Goal: Information Seeking & Learning: Learn about a topic

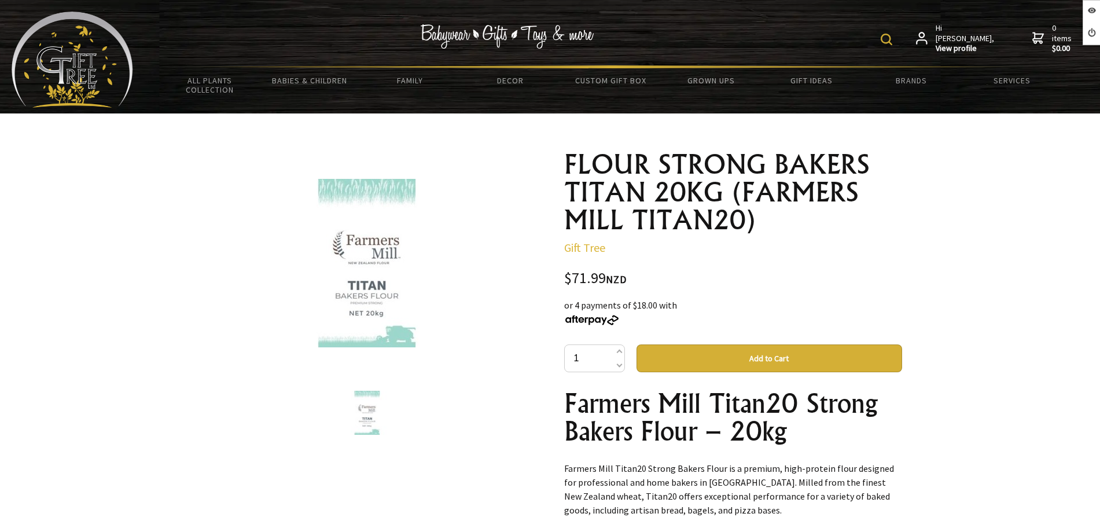
scroll to position [145, 0]
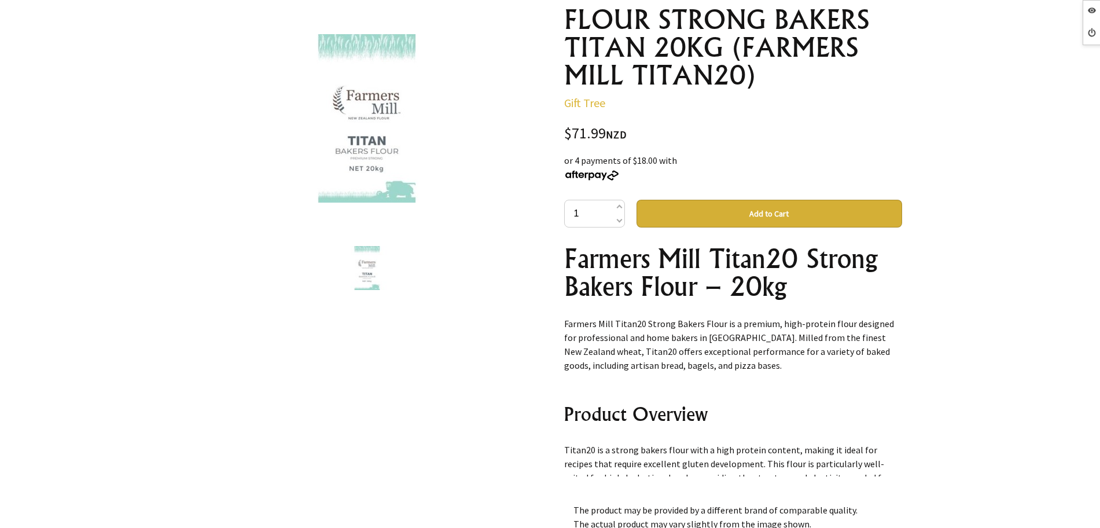
click at [381, 168] on img at bounding box center [367, 118] width 194 height 168
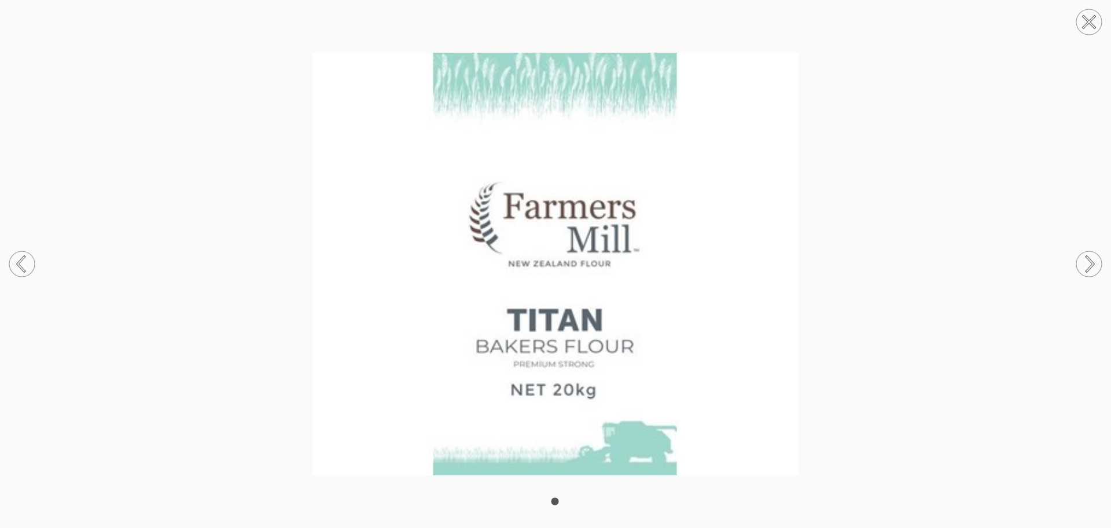
drag, startPoint x: 1092, startPoint y: 24, endPoint x: 774, endPoint y: 84, distance: 324.4
click at [1092, 24] on icon at bounding box center [1089, 22] width 44 height 44
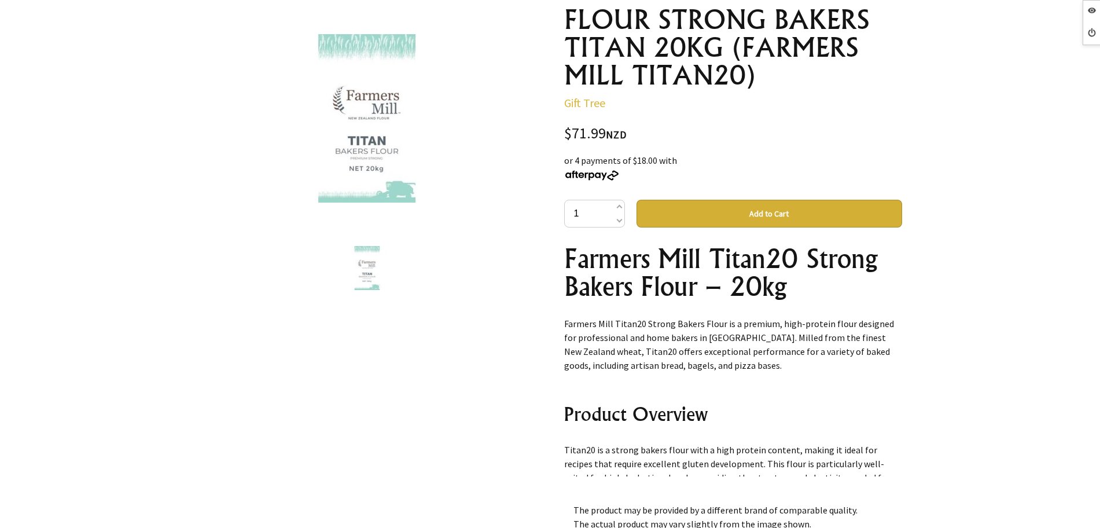
click at [381, 127] on img at bounding box center [367, 118] width 194 height 168
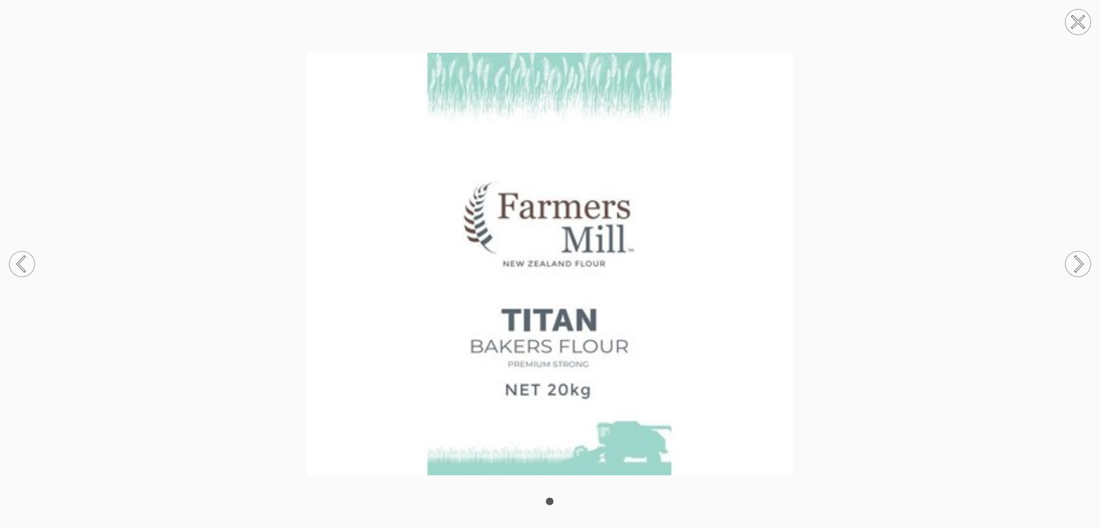
click at [957, 153] on img at bounding box center [550, 264] width 1100 height 422
click at [1085, 23] on circle at bounding box center [1077, 21] width 25 height 25
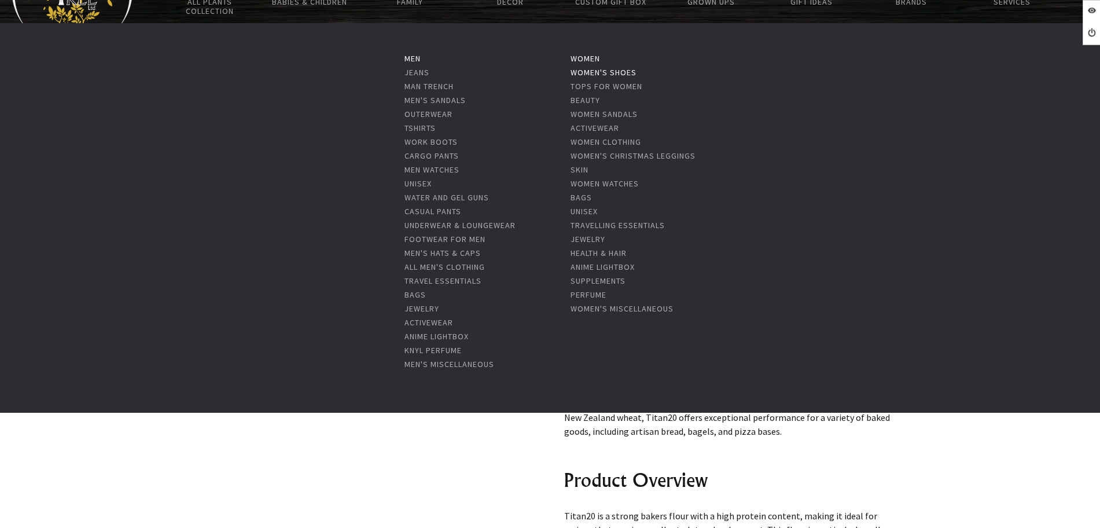
scroll to position [0, 0]
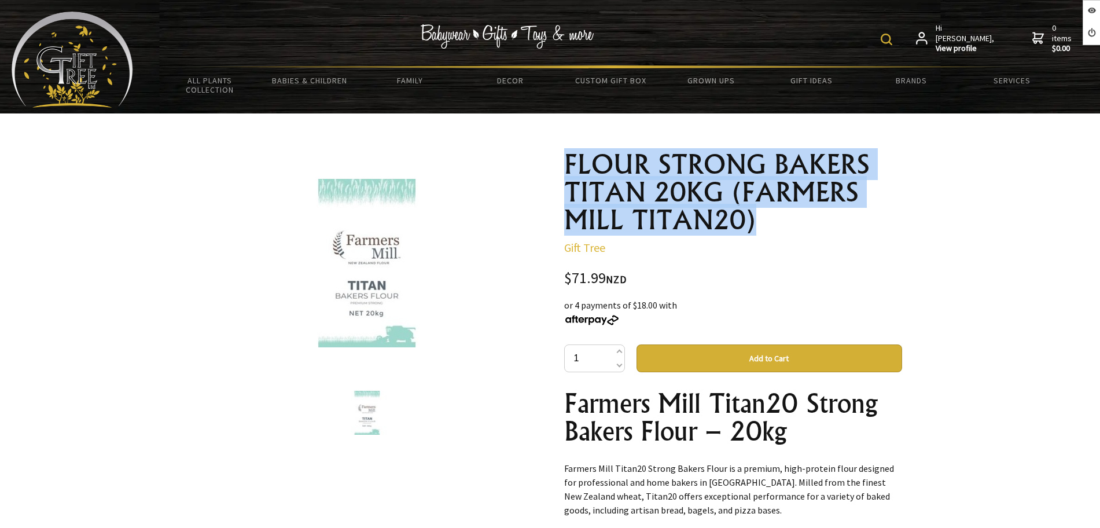
drag, startPoint x: 562, startPoint y: 153, endPoint x: 757, endPoint y: 218, distance: 205.7
click at [757, 218] on div "FLOUR STRONG BAKERS TITAN 20KG (FARMERS MILL TITAN20) Gift Tree $71.99 NZD or 4…" at bounding box center [733, 507] width 356 height 732
copy h1 "FLOUR STRONG BAKERS TITAN 20KG (FARMERS MILL TITAN20)"
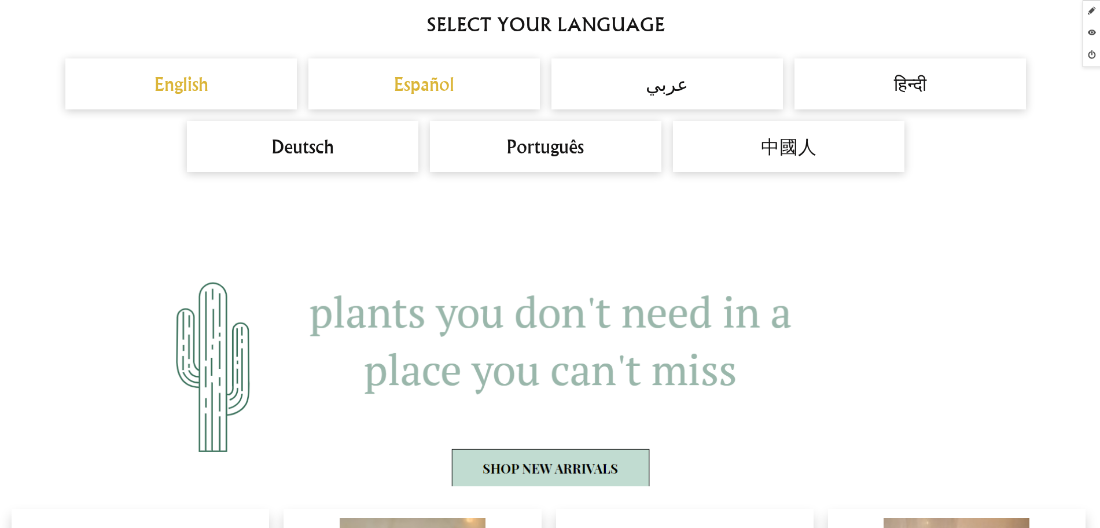
scroll to position [1157, 0]
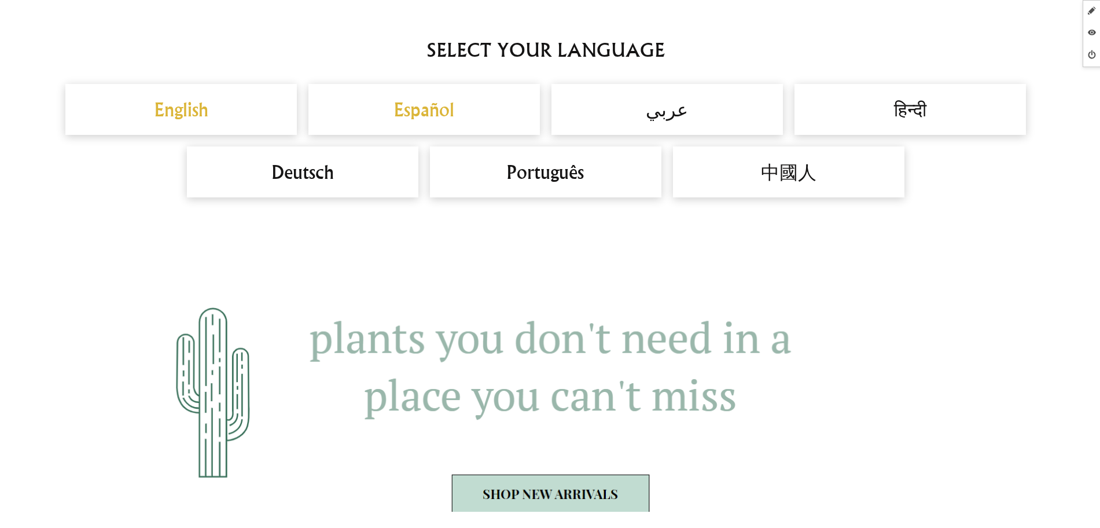
click at [229, 110] on h2 "English" at bounding box center [181, 109] width 208 height 28
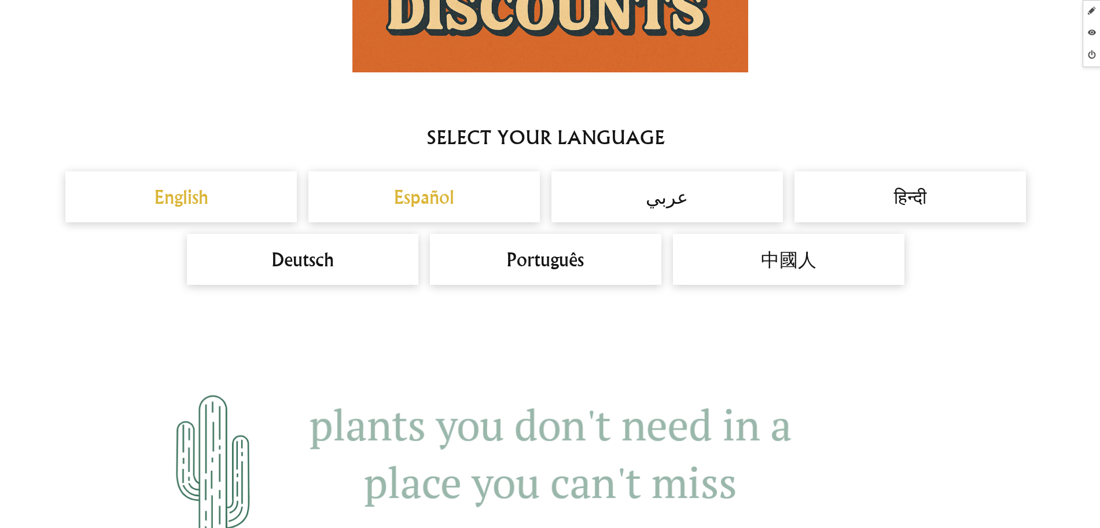
scroll to position [868, 0]
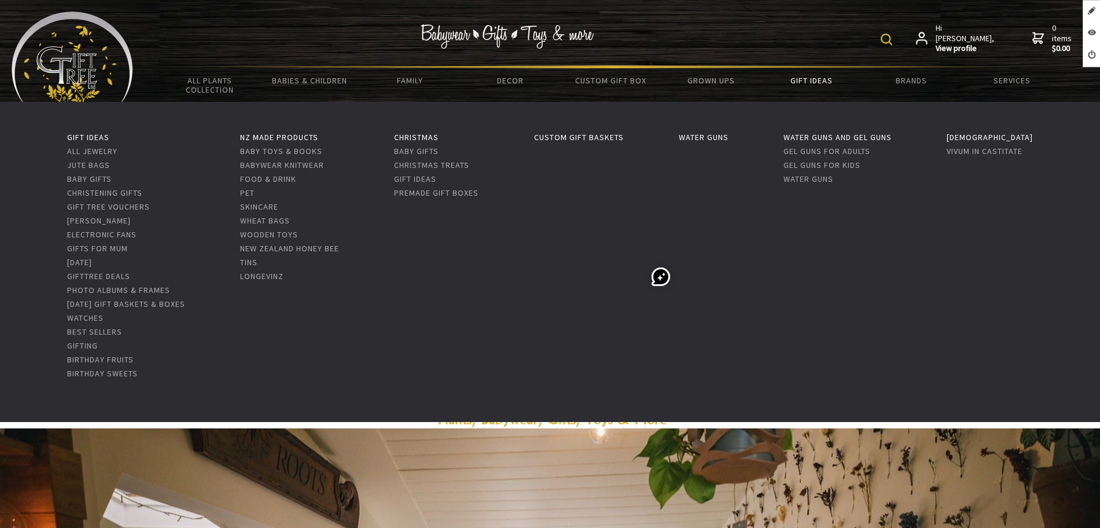
click at [807, 74] on link "Gift Ideas" at bounding box center [811, 80] width 100 height 24
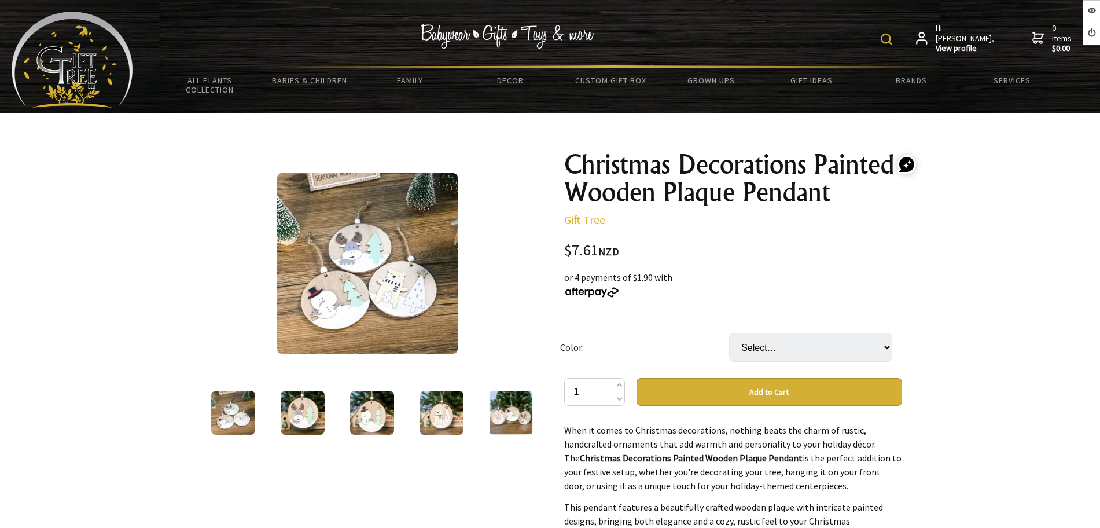
click at [105, 67] on img at bounding box center [73, 60] width 122 height 96
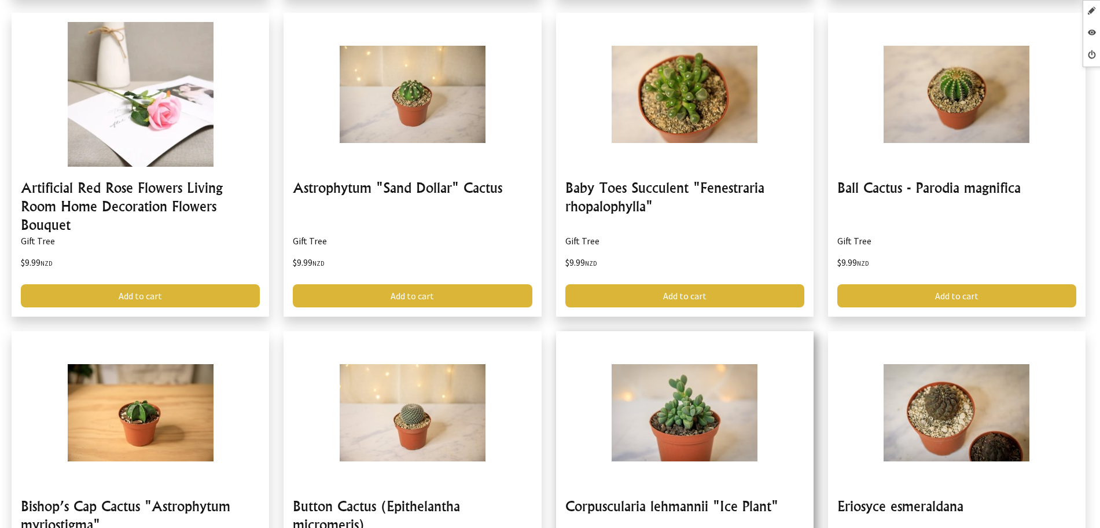
scroll to position [2315, 0]
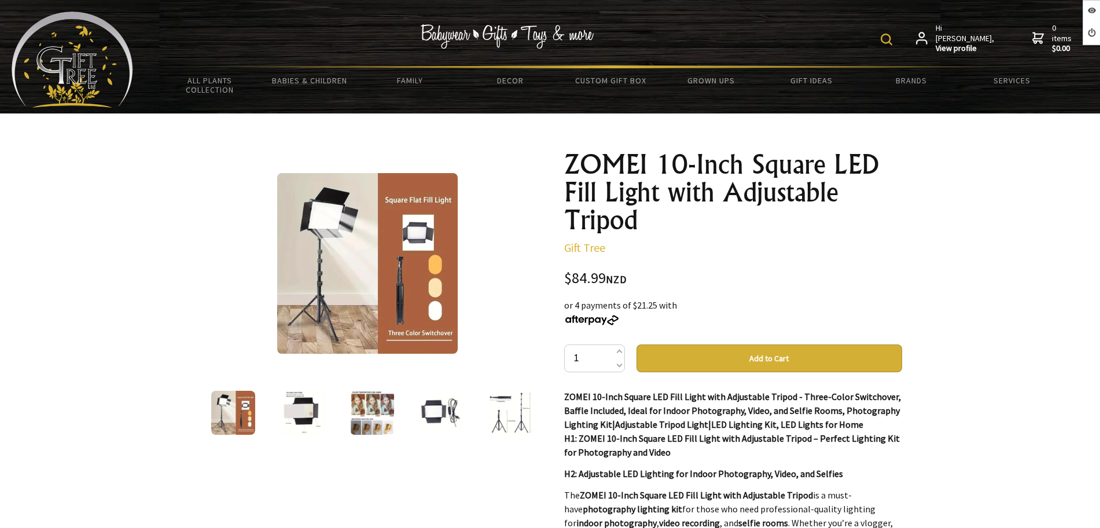
click at [300, 407] on img at bounding box center [303, 413] width 44 height 44
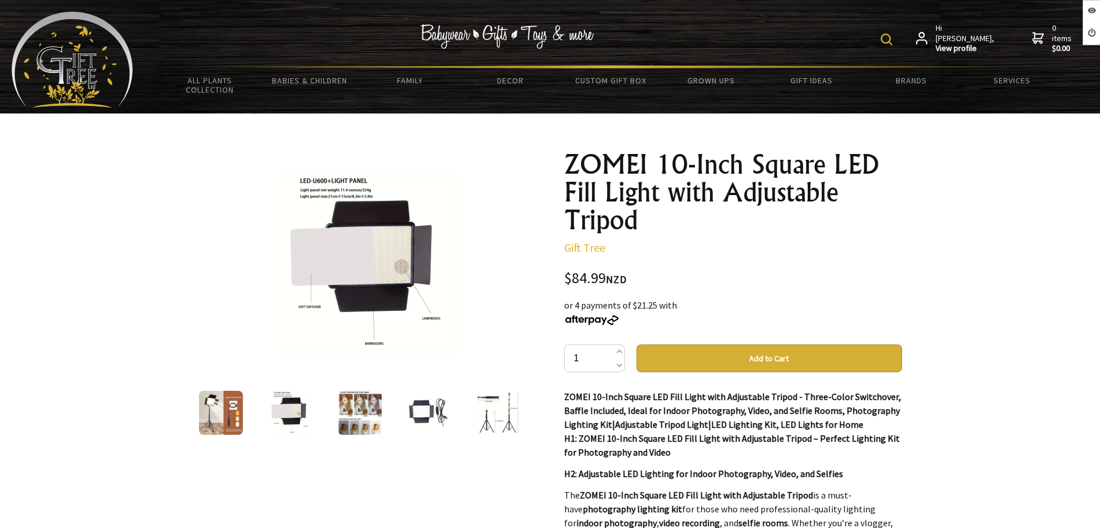
click at [336, 407] on div at bounding box center [359, 412] width 69 height 49
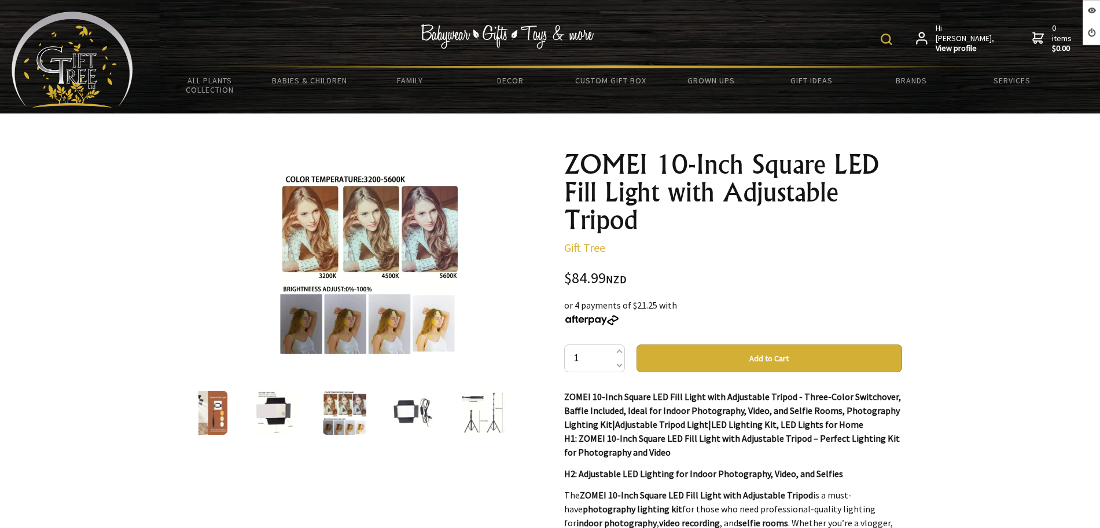
click at [396, 402] on img at bounding box center [414, 413] width 44 height 44
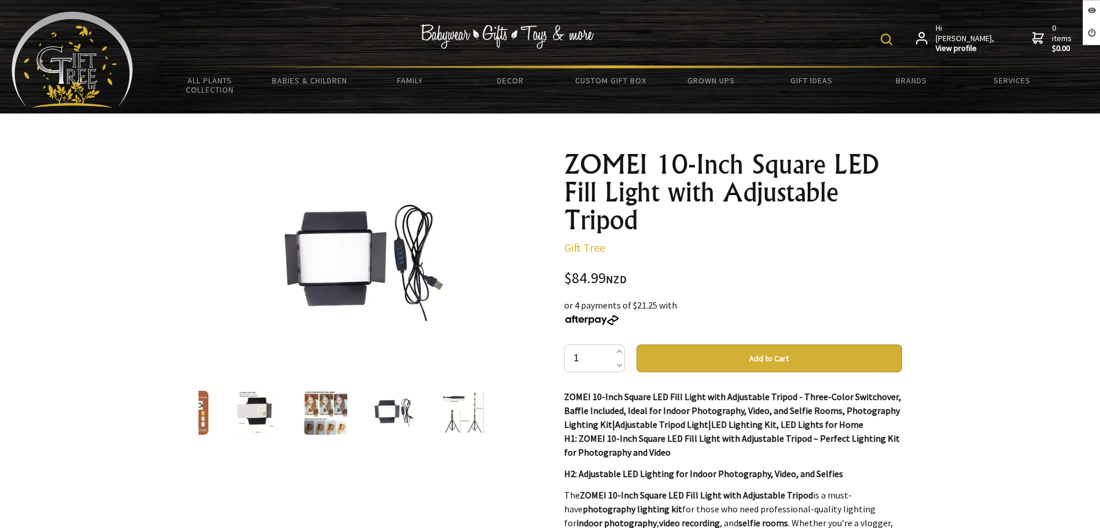
click at [414, 402] on img at bounding box center [395, 413] width 44 height 44
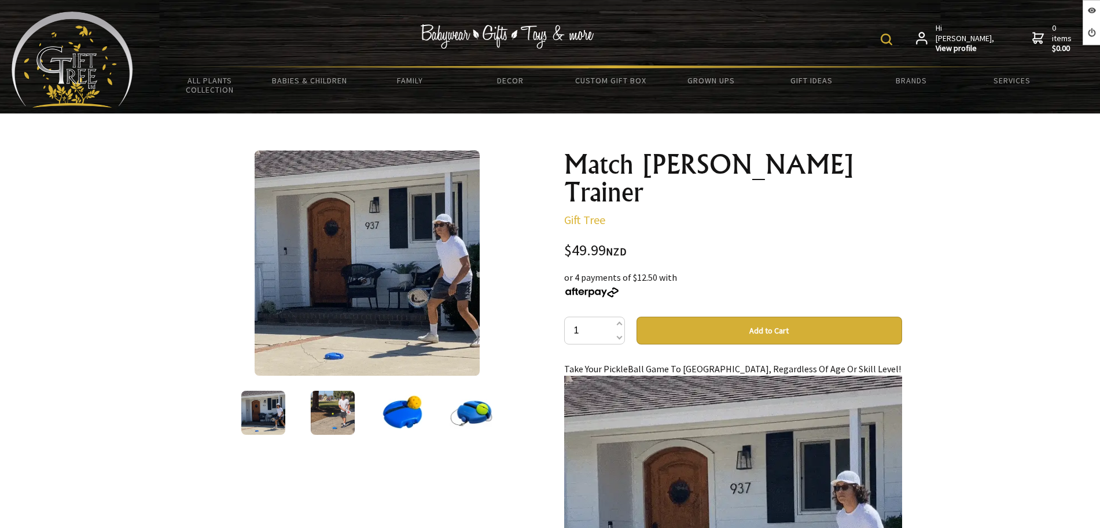
scroll to position [145, 0]
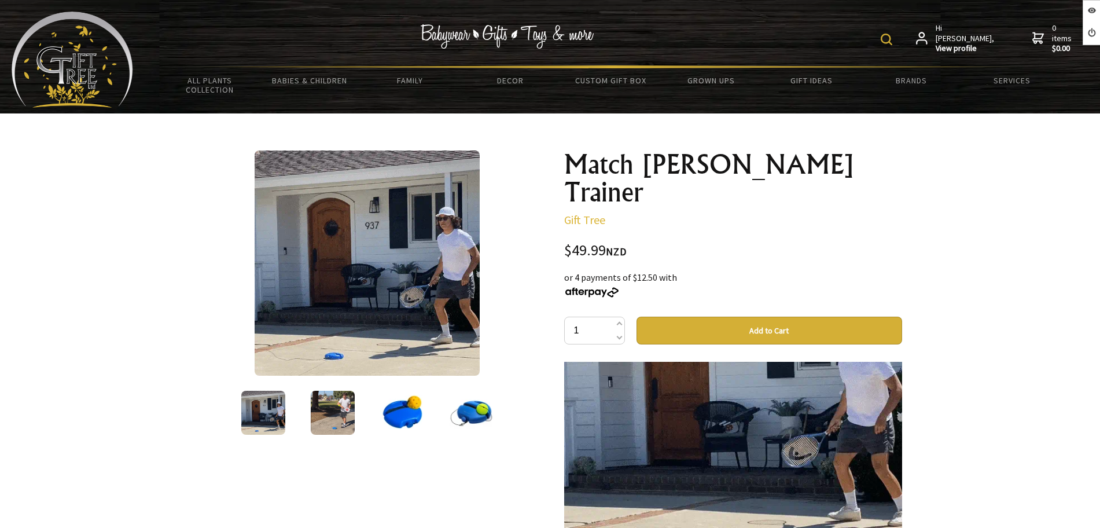
click at [400, 413] on img at bounding box center [402, 413] width 44 height 44
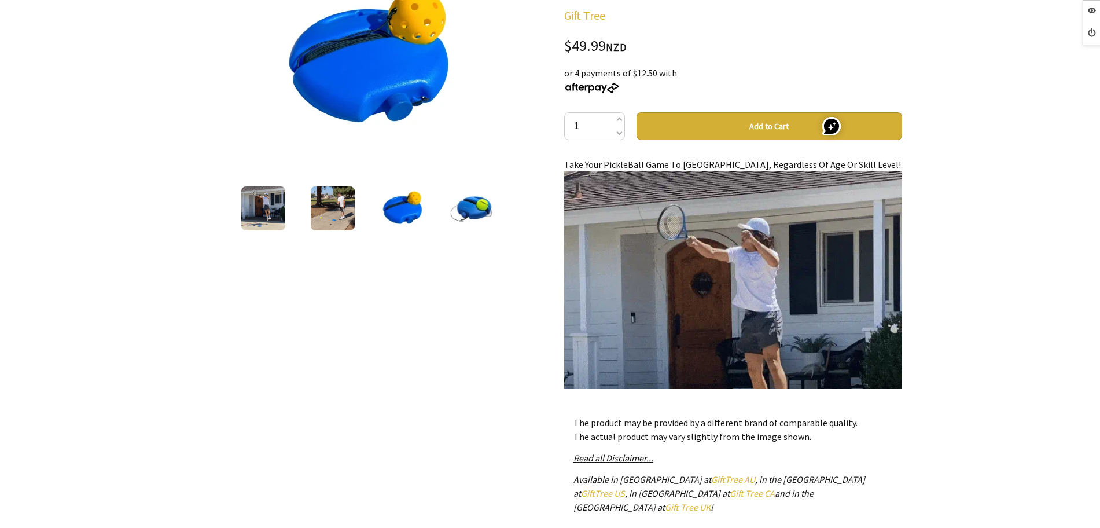
scroll to position [0, 0]
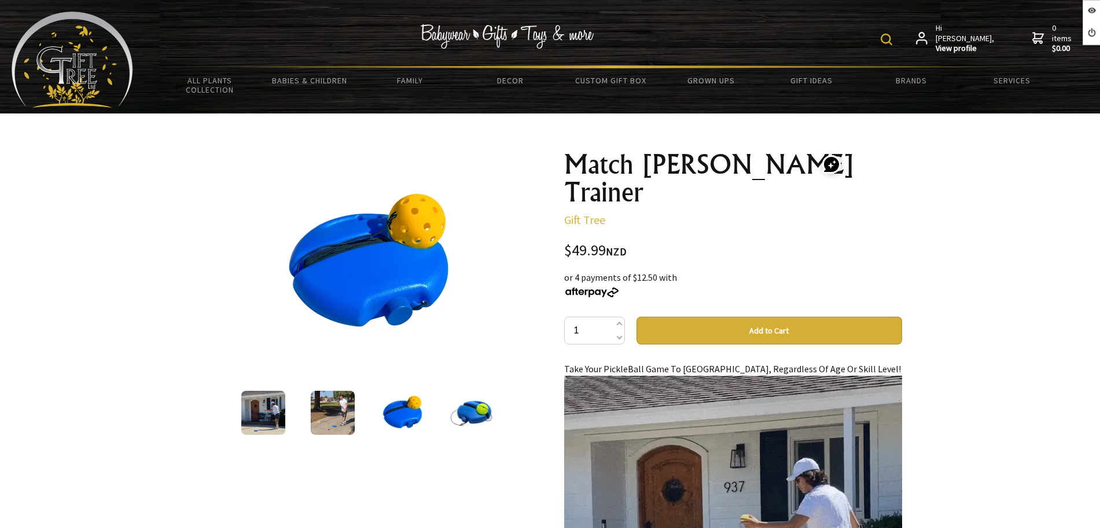
click at [301, 1] on div "Hi [PERSON_NAME], View profile 0 items $0.00 All Plants Collection Shop by Cate…" at bounding box center [550, 56] width 1100 height 113
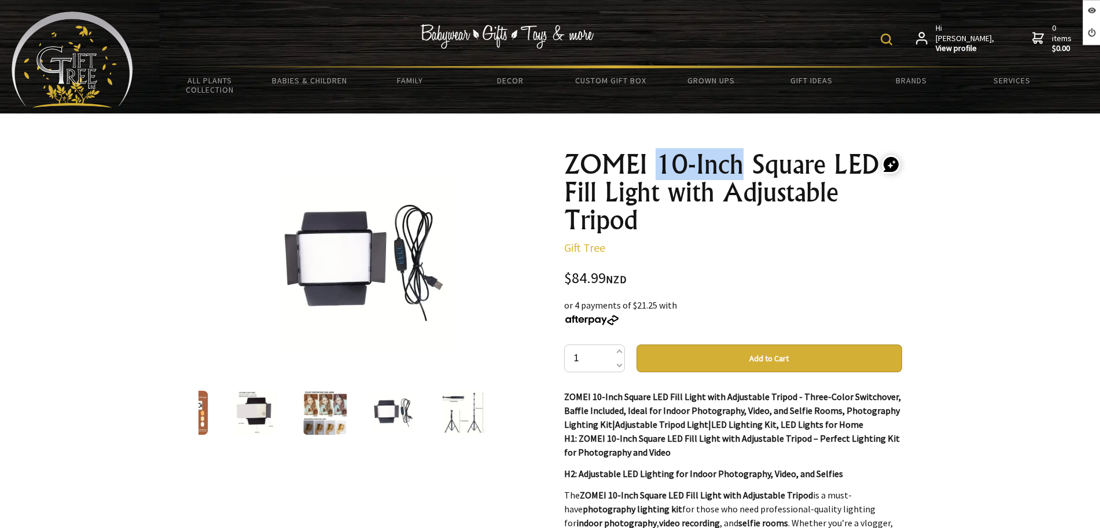
drag, startPoint x: 659, startPoint y: 163, endPoint x: 744, endPoint y: 160, distance: 84.5
click at [744, 160] on h1 "ZOMEI 10-Inch Square LED Fill Light with Adjustable Tripod" at bounding box center [733, 191] width 338 height 83
click at [654, 170] on h1 "ZOMEI 10-Inch Square LED Fill Light with Adjustable Tripod" at bounding box center [733, 191] width 338 height 83
drag, startPoint x: 654, startPoint y: 163, endPoint x: 742, endPoint y: 159, distance: 88.6
click at [742, 159] on h1 "ZOMEI 10-Inch Square LED Fill Light with Adjustable Tripod" at bounding box center [733, 191] width 338 height 83
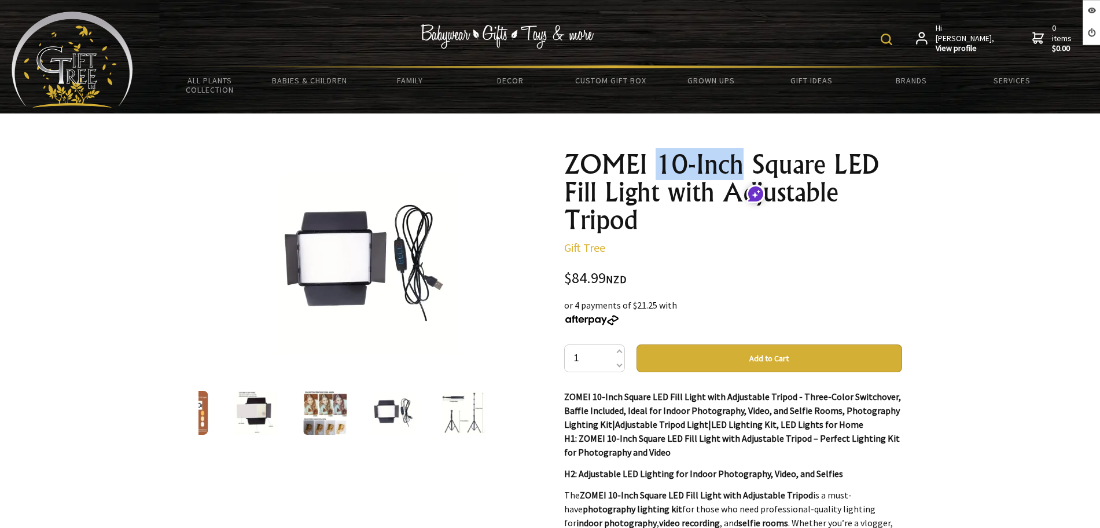
click at [673, 175] on h1 "ZOMEI 10-Inch Square LED Fill Light with Adjustable Tripod" at bounding box center [733, 191] width 338 height 83
drag, startPoint x: 654, startPoint y: 167, endPoint x: 740, endPoint y: 166, distance: 85.6
click at [740, 166] on h1 "ZOMEI 10-Inch Square LED Fill Light with Adjustable Tripod" at bounding box center [733, 191] width 338 height 83
copy h1 "10-Inch"
